Goal: Find specific page/section: Find specific page/section

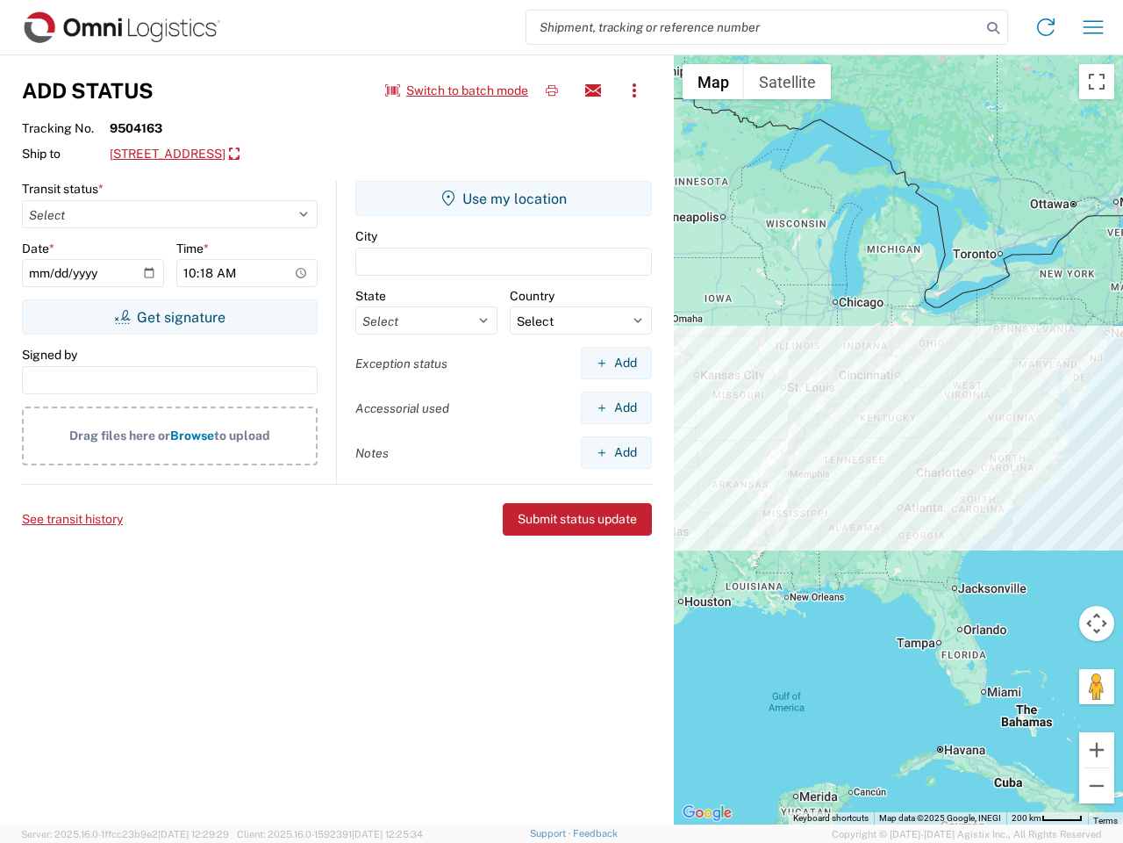
click at [754, 27] on input "search" at bounding box center [754, 27] width 455 height 33
click at [993, 28] on icon at bounding box center [993, 28] width 25 height 25
click at [1046, 27] on icon at bounding box center [1046, 27] width 28 height 28
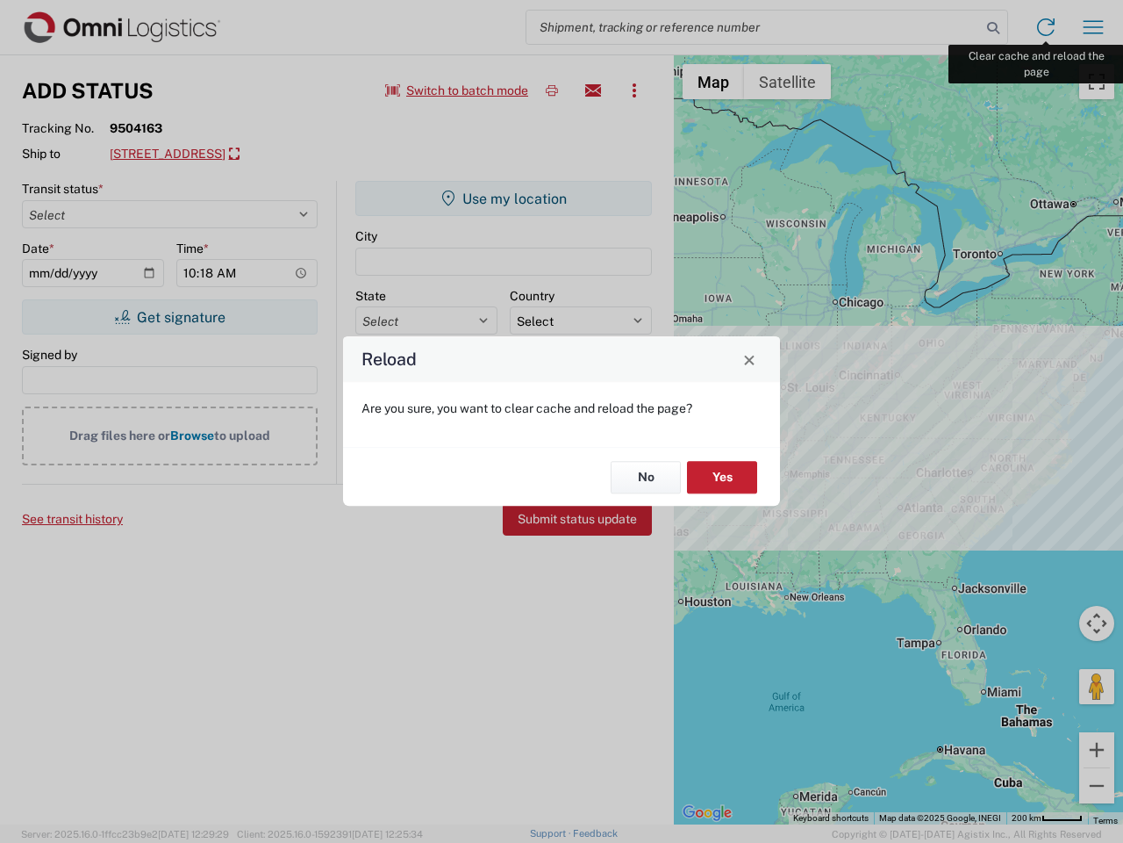
click at [1094, 27] on div "Reload Are you sure, you want to clear cache and reload the page? No Yes" at bounding box center [561, 421] width 1123 height 843
click at [457, 90] on div "Reload Are you sure, you want to clear cache and reload the page? No Yes" at bounding box center [561, 421] width 1123 height 843
click at [552, 90] on div "Reload Are you sure, you want to clear cache and reload the page? No Yes" at bounding box center [561, 421] width 1123 height 843
click at [593, 90] on div "Reload Are you sure, you want to clear cache and reload the page? No Yes" at bounding box center [561, 421] width 1123 height 843
click at [635, 90] on div "Reload Are you sure, you want to clear cache and reload the page? No Yes" at bounding box center [561, 421] width 1123 height 843
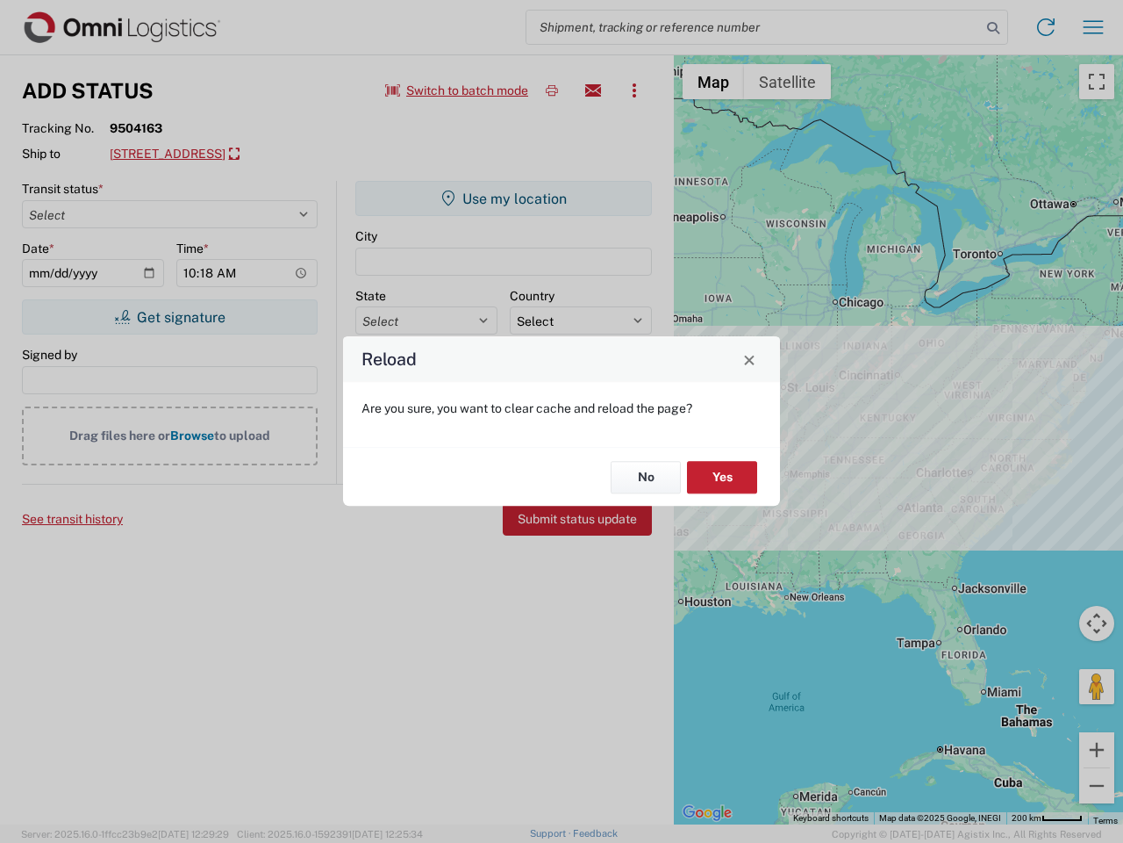
click at [278, 154] on div "Reload Are you sure, you want to clear cache and reload the page? No Yes" at bounding box center [561, 421] width 1123 height 843
click at [169, 317] on div "Reload Are you sure, you want to clear cache and reload the page? No Yes" at bounding box center [561, 421] width 1123 height 843
